Goal: Task Accomplishment & Management: Use online tool/utility

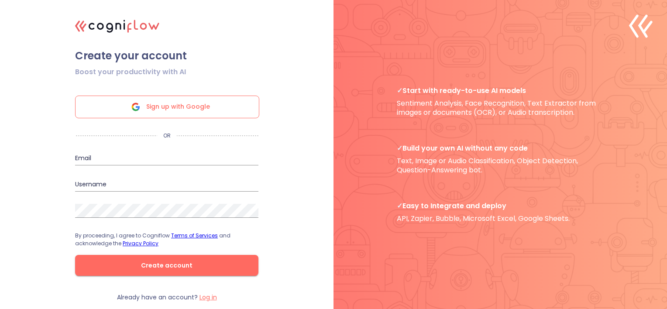
click at [203, 103] on span "Sign up with Google" at bounding box center [178, 107] width 64 height 22
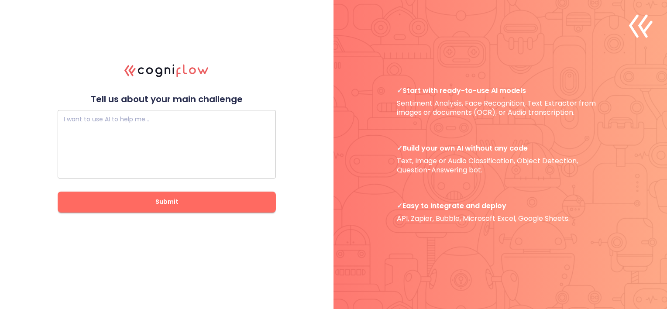
click at [131, 153] on textarea at bounding box center [167, 144] width 206 height 52
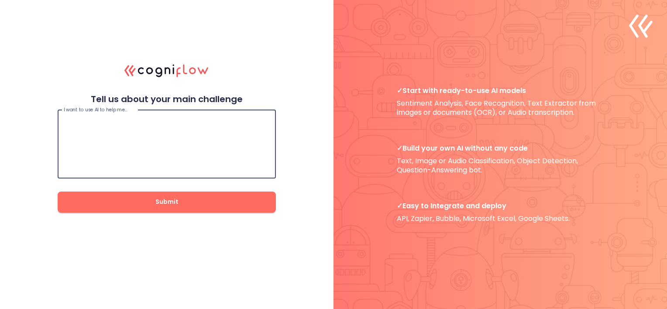
click at [142, 200] on span "Submit" at bounding box center [167, 201] width 190 height 11
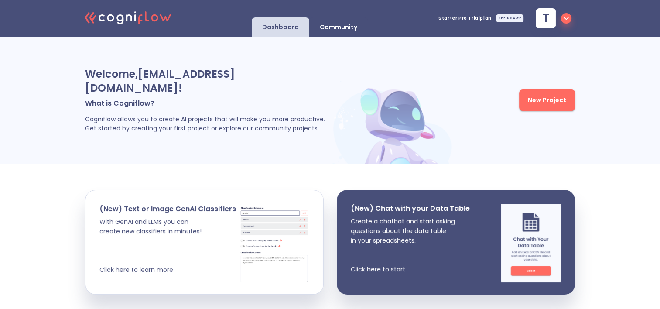
click at [563, 97] on span "New Project" at bounding box center [547, 100] width 38 height 11
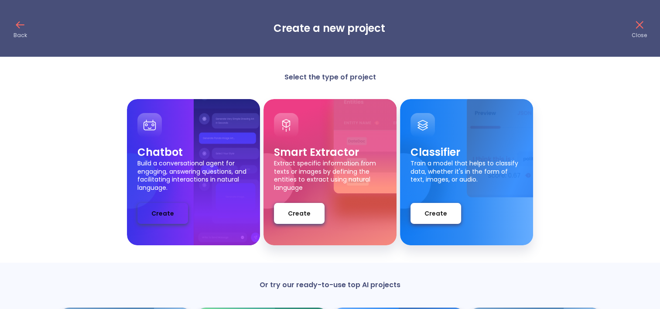
click at [177, 219] on button "Create" at bounding box center [162, 213] width 51 height 21
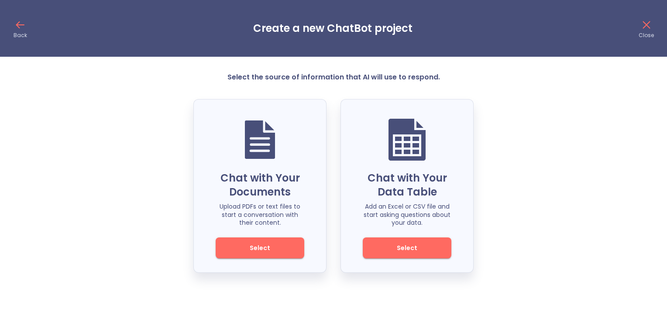
click at [647, 23] on icon at bounding box center [646, 25] width 14 height 14
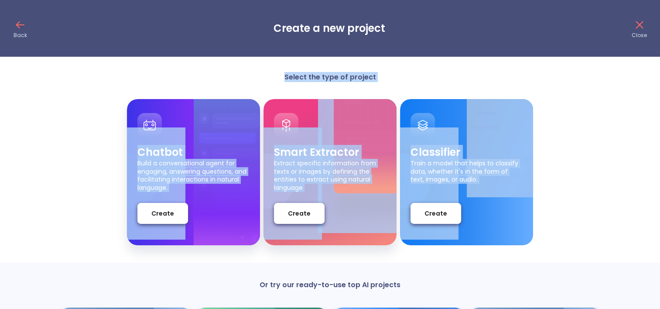
drag, startPoint x: 286, startPoint y: 76, endPoint x: 496, endPoint y: 241, distance: 266.1
click at [496, 241] on div "Select the type of project Chatbot Build a conversational agent for engaging, a…" at bounding box center [330, 265] width 660 height 386
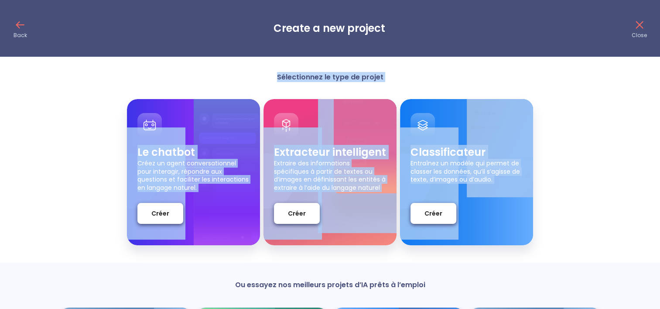
click at [395, 81] on p "Sélectionnez le type de projet" at bounding box center [330, 76] width 175 height 9
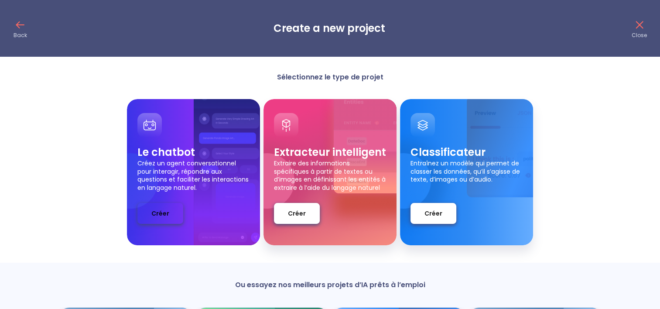
click at [170, 208] on button "Créer" at bounding box center [160, 213] width 46 height 21
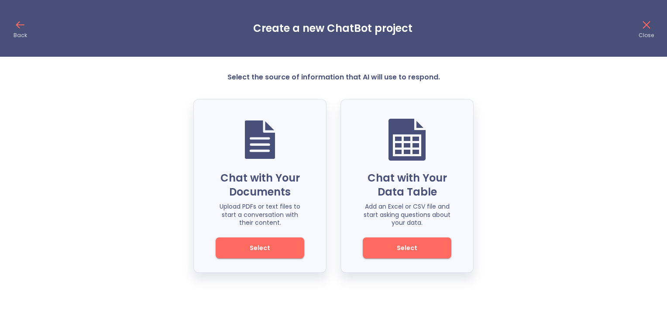
click at [284, 250] on span "Select" at bounding box center [259, 248] width 59 height 11
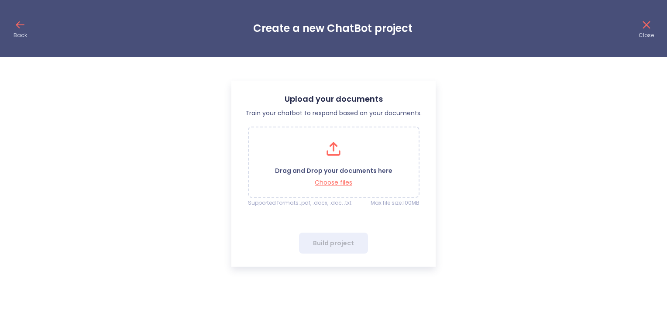
click at [10, 21] on div "Back Create a new ChatBot project Close" at bounding box center [333, 28] width 667 height 57
click at [14, 24] on icon at bounding box center [20, 25] width 14 height 14
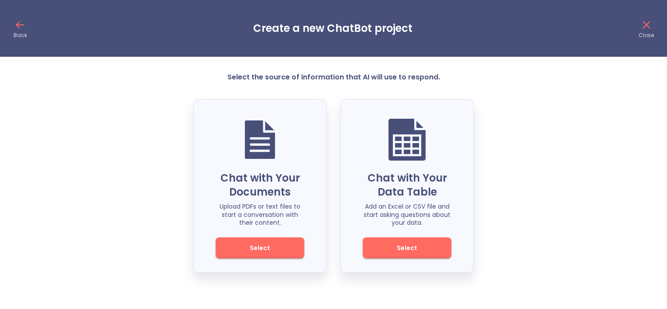
click at [20, 24] on icon at bounding box center [20, 25] width 14 height 14
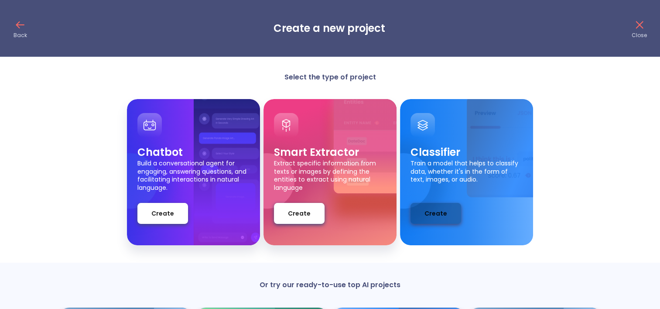
click at [440, 215] on span "Create" at bounding box center [436, 213] width 23 height 11
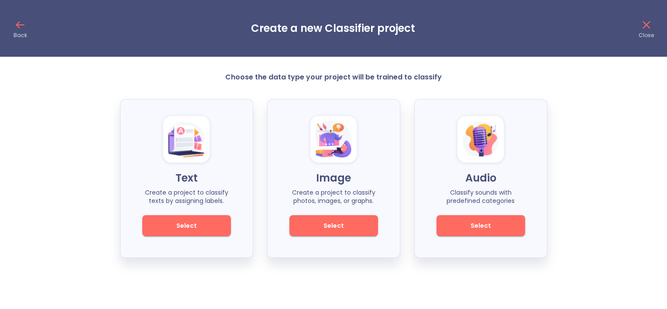
click at [213, 230] on span "Select" at bounding box center [186, 225] width 59 height 11
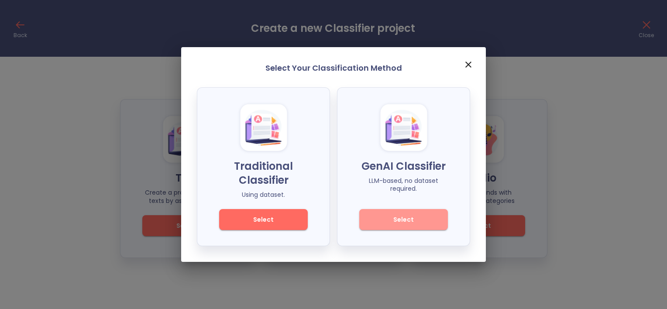
click at [386, 223] on span "Select" at bounding box center [403, 219] width 59 height 11
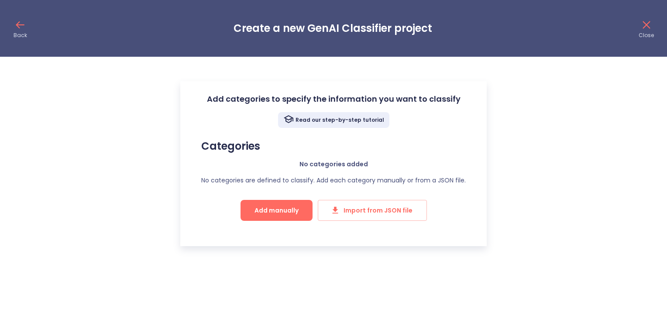
click at [266, 218] on button "Add manually" at bounding box center [277, 210] width 72 height 21
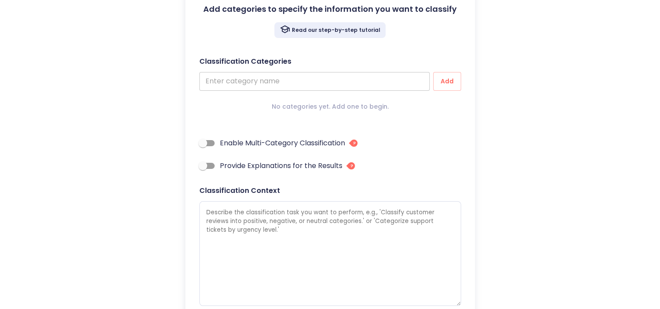
scroll to position [23, 0]
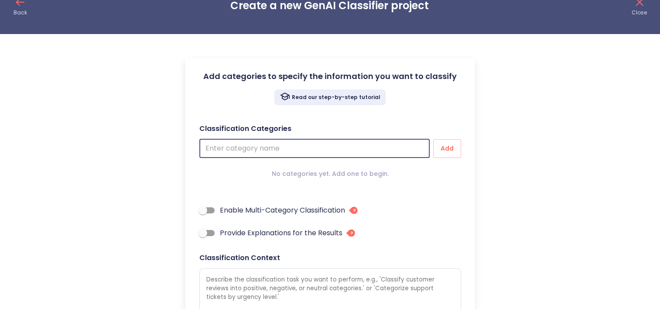
click at [360, 152] on input "text" at bounding box center [314, 148] width 230 height 19
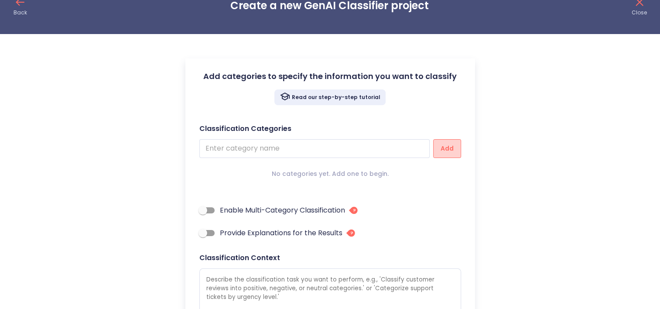
click at [438, 147] on button "Add" at bounding box center [447, 148] width 28 height 19
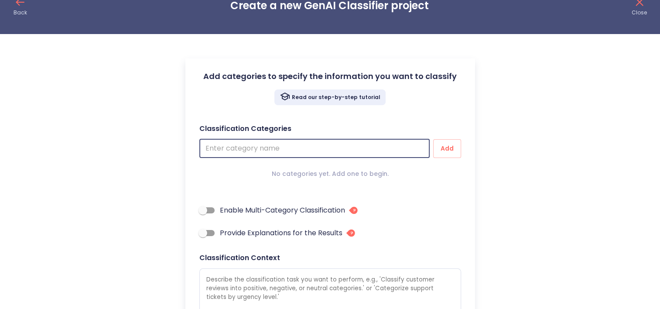
click at [347, 151] on input "text" at bounding box center [314, 148] width 230 height 19
type input "m"
type textarea "x"
type input "mA"
type textarea "x"
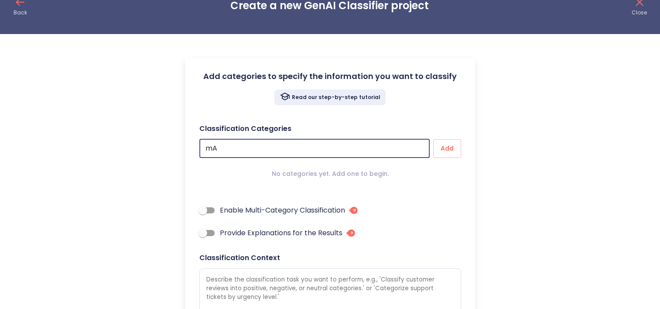
type input "mAI"
type textarea "x"
type input "mAI"
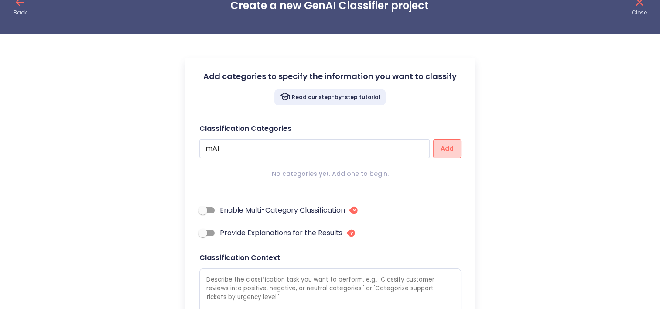
click at [438, 152] on button "Add" at bounding box center [447, 148] width 28 height 19
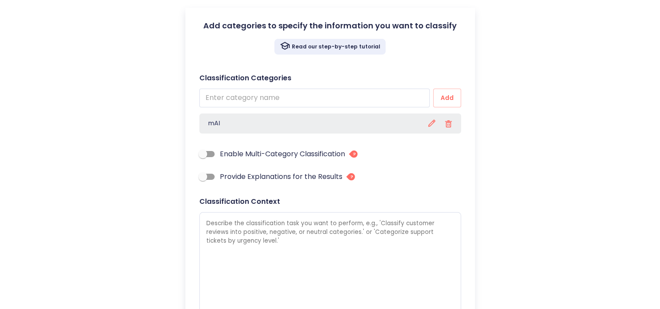
scroll to position [148, 0]
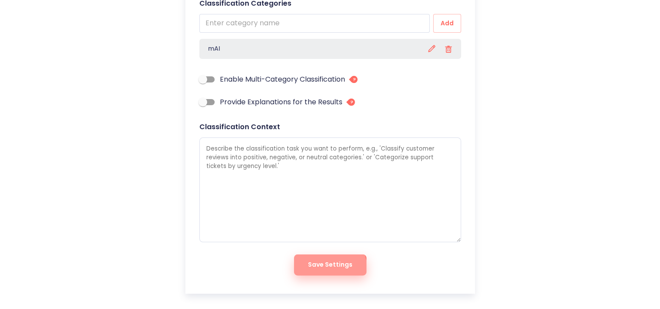
click at [330, 268] on span "Save Settings" at bounding box center [330, 264] width 45 height 11
type textarea "x"
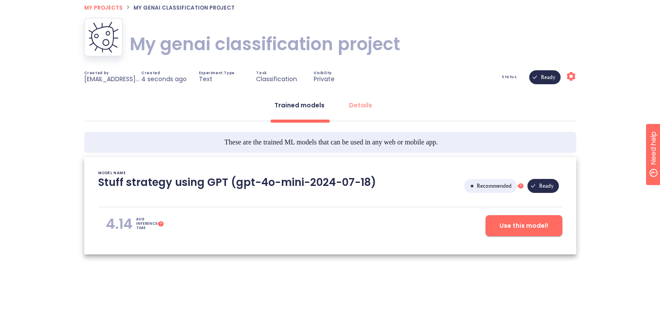
scroll to position [47, 0]
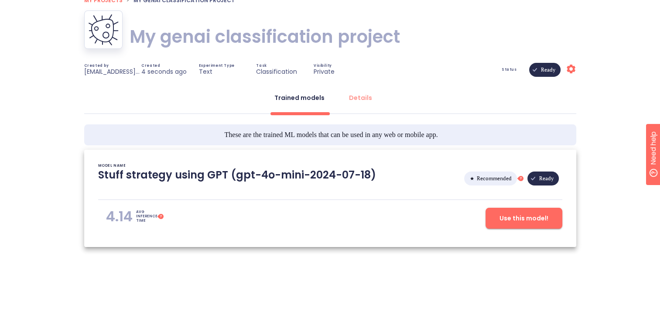
click at [553, 68] on span "Ready" at bounding box center [548, 69] width 25 height 63
click at [571, 69] on icon "Settings" at bounding box center [571, 69] width 10 height 10
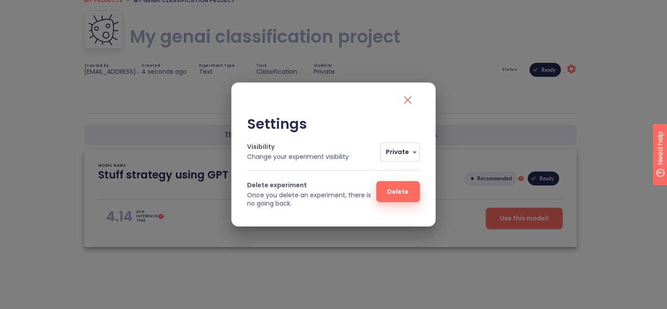
click at [413, 99] on icon "close" at bounding box center [408, 100] width 14 height 14
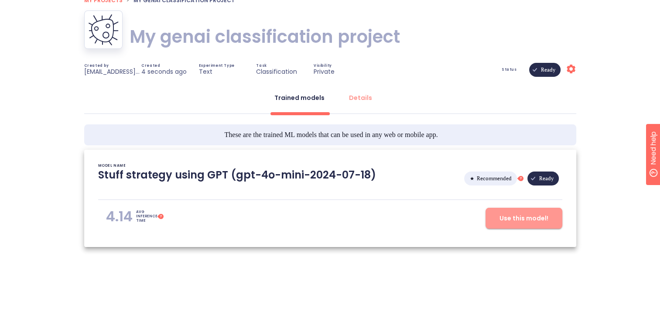
click at [539, 216] on span "Use this model!" at bounding box center [524, 218] width 49 height 11
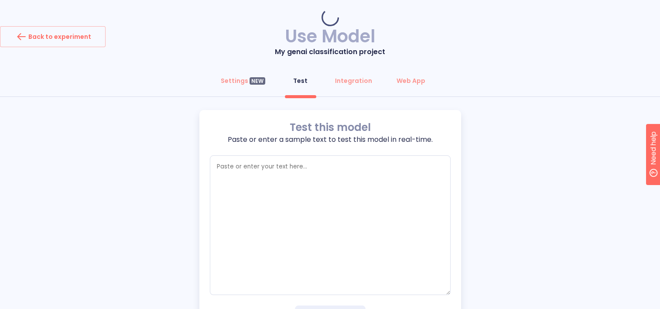
type textarea "x"
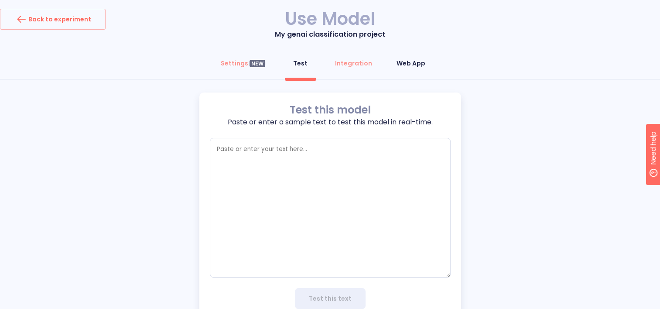
click at [401, 66] on div "Web App" at bounding box center [411, 63] width 29 height 9
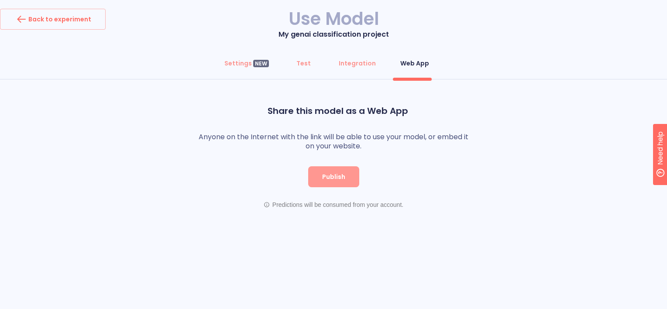
click at [345, 176] on button "Publish" at bounding box center [333, 176] width 51 height 21
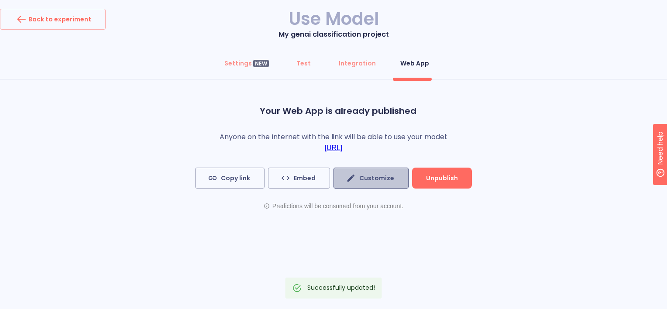
click at [391, 186] on button "Customize" at bounding box center [370, 178] width 75 height 21
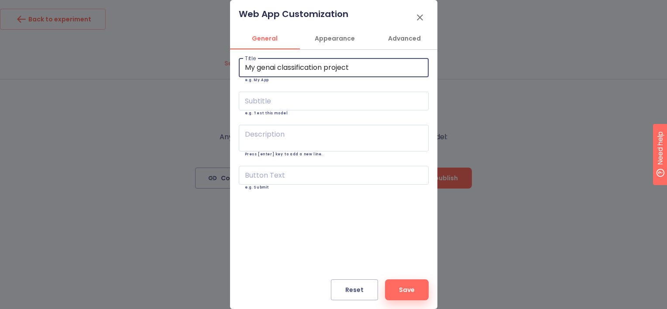
drag, startPoint x: 378, startPoint y: 72, endPoint x: 30, endPoint y: 42, distance: 350.1
click at [30, 42] on div "Web App Customization General Appearance Advanced Title My genai classification…" at bounding box center [333, 154] width 667 height 309
type input "mAI"
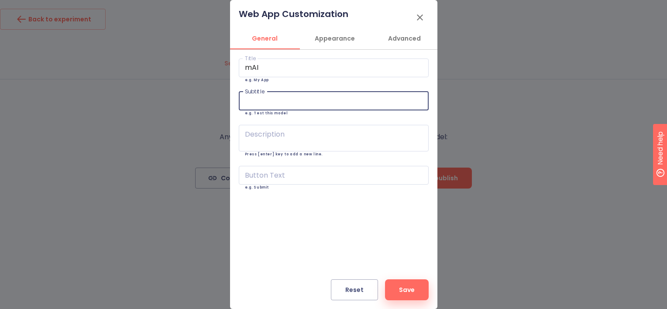
click at [279, 101] on input "text" at bounding box center [334, 101] width 190 height 19
type input "Avec mAI, passez à la vitesse supérieure !"
click at [299, 177] on input "text" at bounding box center [334, 175] width 190 height 19
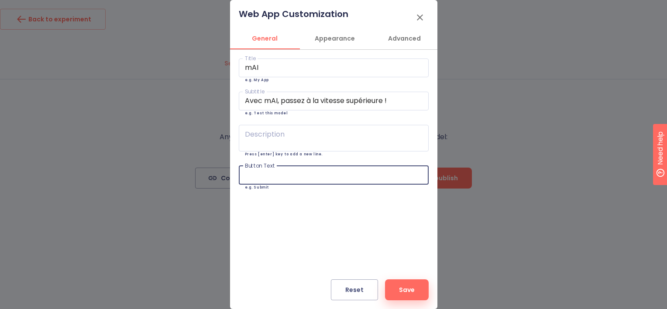
type input "E"
type input "#000000"
type input "Es"
type input "#000000"
type input "Ess"
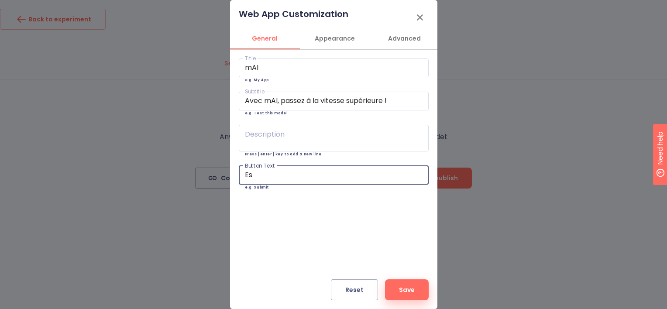
type input "#000000"
type input "Essa"
type input "#000000"
type input "Essay"
type input "#000000"
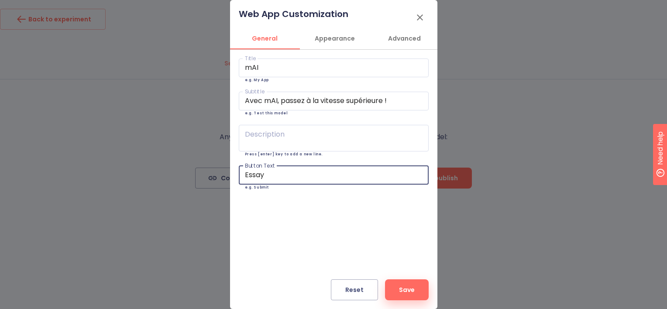
type input "Essaye"
type input "#000000"
type input "Essayer"
type input "#000000"
type input "Essayer"
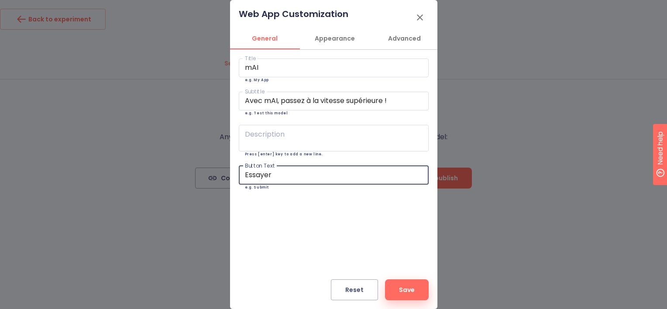
click at [326, 43] on span "Appearance" at bounding box center [334, 38] width 59 height 11
type input "#000000"
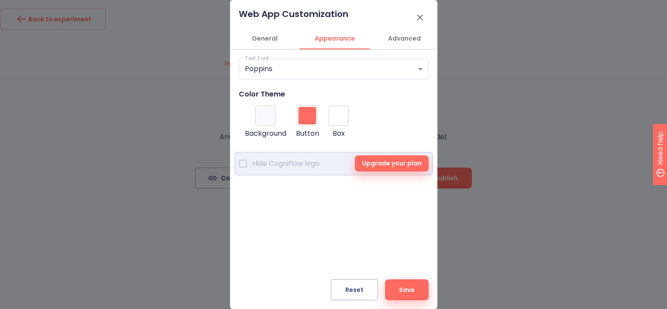
click at [309, 111] on div at bounding box center [307, 115] width 17 height 17
click at [309, 124] on input "#ff6a61" at bounding box center [310, 130] width 22 height 12
type input "#ff726b"
type input "#000000"
type input "#fd7068"
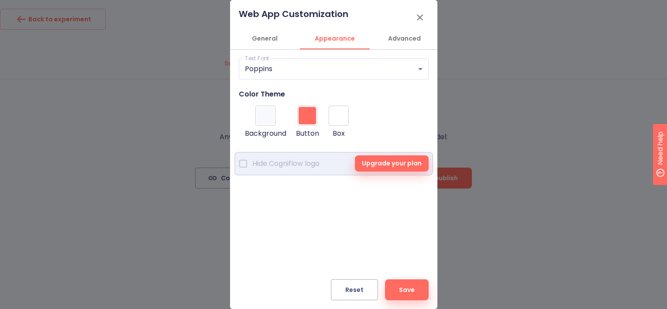
type input "#000000"
type input "#ec756f"
type input "#000000"
type input "#a78c8b"
type input "#000000"
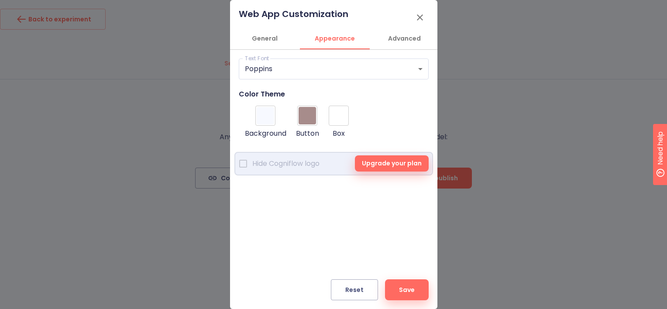
type input "#1c1c1c"
type input "#000000"
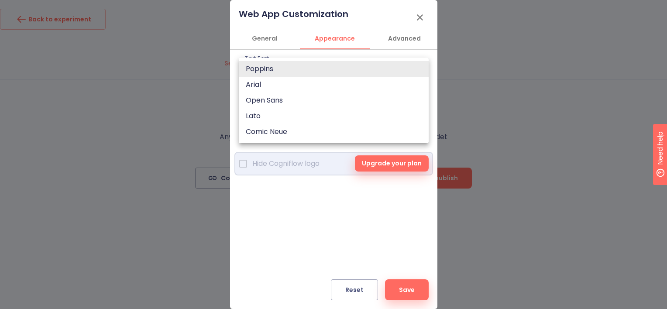
click at [263, 72] on body "Back to experiment Use Model My genai classification project Settings NEW Test …" at bounding box center [333, 154] width 667 height 309
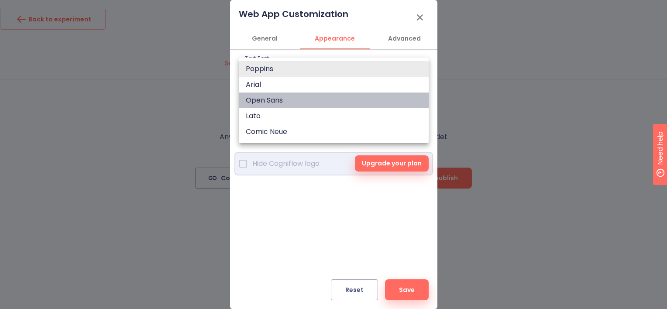
click at [273, 97] on li "Open Sans" at bounding box center [334, 101] width 190 height 16
type input "Open Sans"
type input "#000000"
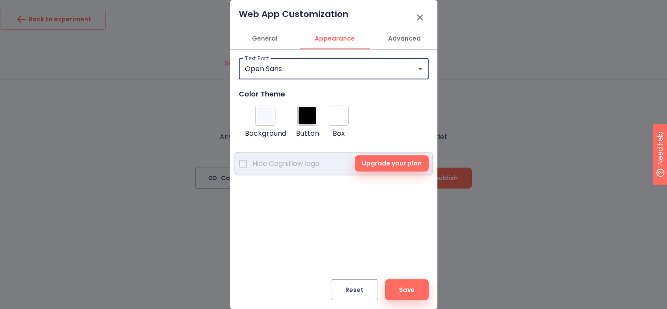
click at [408, 35] on span "Advanced" at bounding box center [404, 38] width 59 height 11
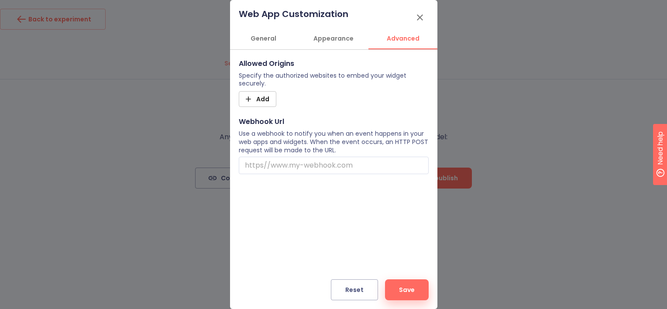
scroll to position [0, 2]
click at [396, 288] on button "Save" at bounding box center [407, 289] width 44 height 21
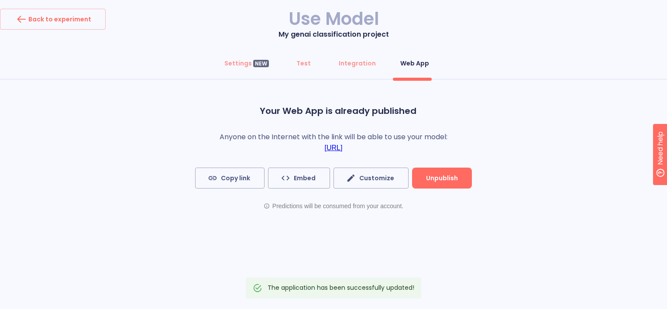
click at [325, 148] on link "https://app.cogniflow.ai/app/dcdc1293-ed2a-4284-8f50-9b4fc4590f15" at bounding box center [334, 148] width 18 height 8
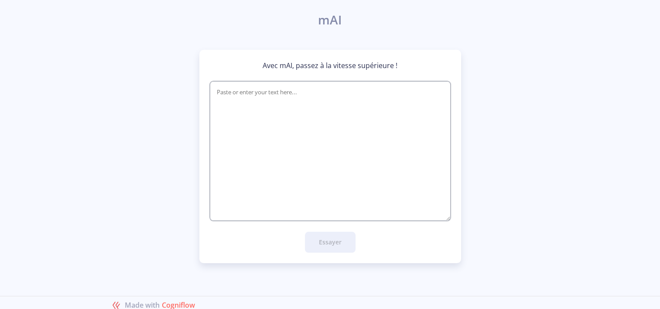
click at [280, 81] on textarea "empty textarea" at bounding box center [330, 151] width 241 height 140
type textarea "s"
type textarea "x"
type textarea "sa"
type textarea "x"
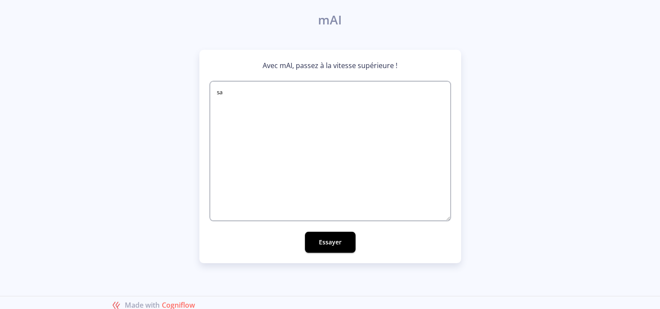
type textarea "sal"
type textarea "x"
type textarea "salu"
type textarea "x"
type textarea "salut"
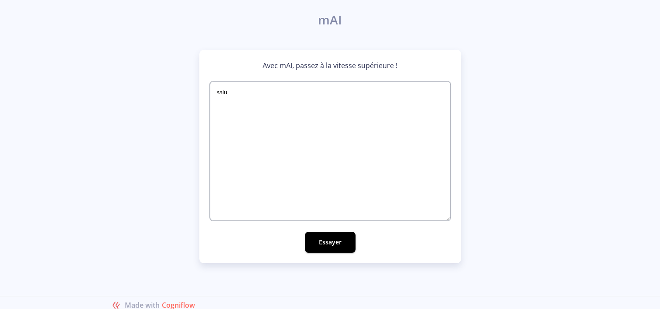
type textarea "x"
type textarea "salut"
type textarea "x"
type textarea "salut"
click at [348, 246] on button "Essayer" at bounding box center [330, 242] width 51 height 21
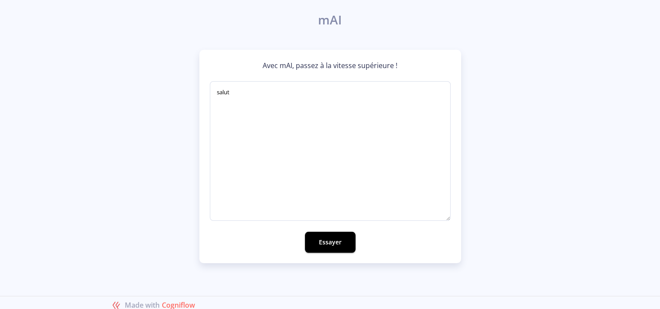
type textarea "x"
